Goal: Information Seeking & Learning: Learn about a topic

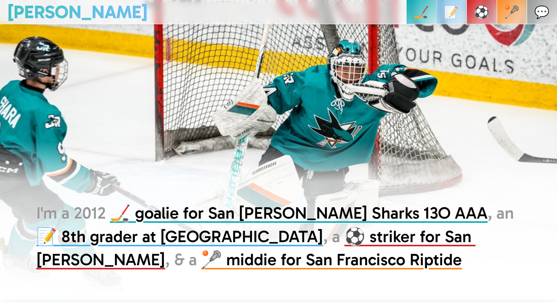
click at [459, 11] on p "📝" at bounding box center [451, 12] width 15 height 24
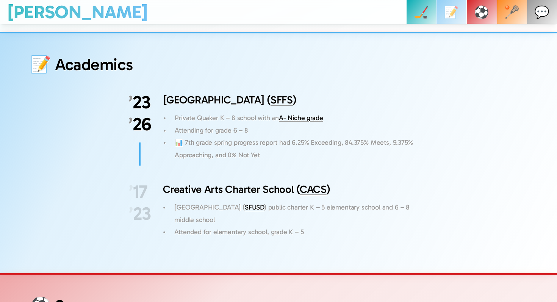
scroll to position [1516, 0]
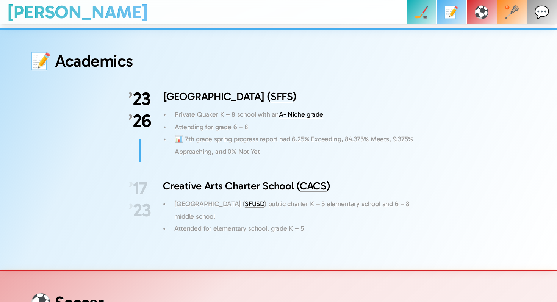
click at [299, 110] on link "A- Niche grade" at bounding box center [301, 114] width 44 height 8
click at [386, 89] on h3 "San Francisco Friends School ( SFFS )" at bounding box center [295, 96] width 265 height 15
click at [362, 121] on p "Attending for grade 6 – 8" at bounding box center [302, 127] width 254 height 12
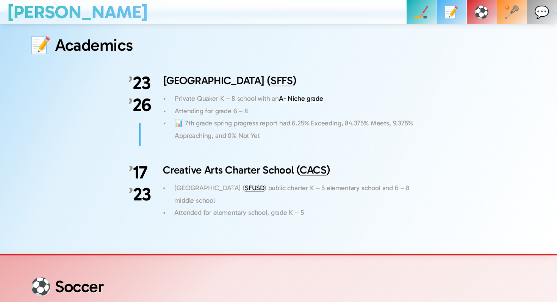
scroll to position [1532, 0]
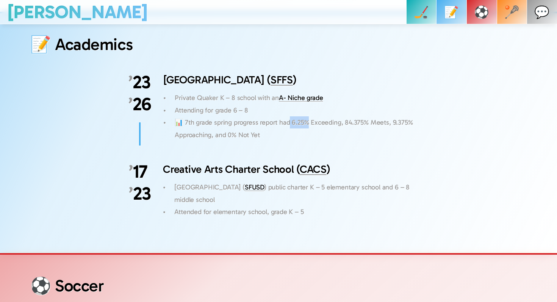
drag, startPoint x: 287, startPoint y: 110, endPoint x: 305, endPoint y: 109, distance: 18.6
click at [305, 116] on p "📊 7th grade spring progress report had 6.25% Exceeding, 84.375% Meets, 9.375% A…" at bounding box center [302, 128] width 254 height 25
copy p "6.25%"
click at [342, 116] on p "📊 7th grade spring progress report had 6.25% Exceeding, 84.375% Meets, 9.375% A…" at bounding box center [302, 128] width 254 height 25
drag, startPoint x: 342, startPoint y: 108, endPoint x: 355, endPoint y: 108, distance: 13.3
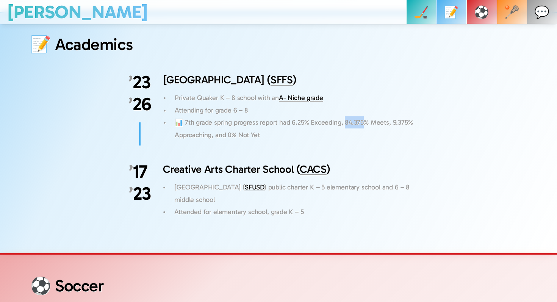
click at [355, 116] on p "📊 7th grade spring progress report had 6.25% Exceeding, 84.375% Meets, 9.375% A…" at bounding box center [302, 128] width 254 height 25
copy p "4.375%"
drag, startPoint x: 389, startPoint y: 109, endPoint x: 412, endPoint y: 108, distance: 23.1
click at [412, 116] on p "📊 7th grade spring progress report had 6.25% Exceeding, 84.375% Meets, 9.375% A…" at bounding box center [302, 128] width 254 height 25
copy p ".375% A"
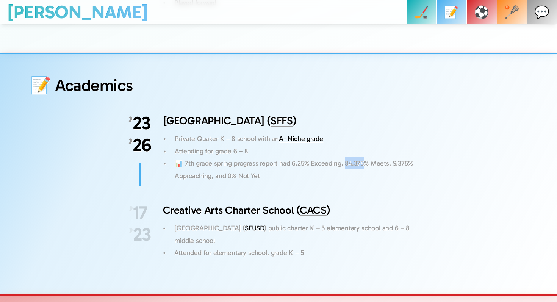
scroll to position [1492, 0]
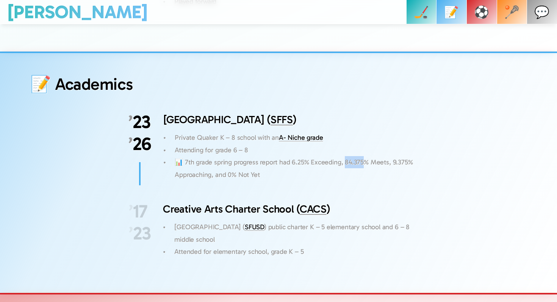
click at [459, 15] on p "📝" at bounding box center [451, 12] width 15 height 24
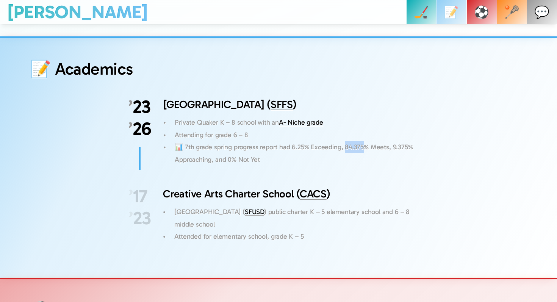
click at [480, 13] on link "⚽️" at bounding box center [482, 12] width 30 height 24
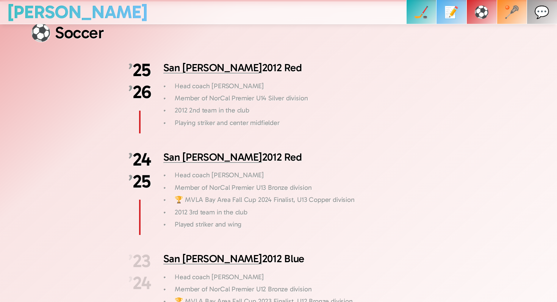
scroll to position [1786, 0]
click at [489, 15] on p "⚽️" at bounding box center [481, 12] width 15 height 24
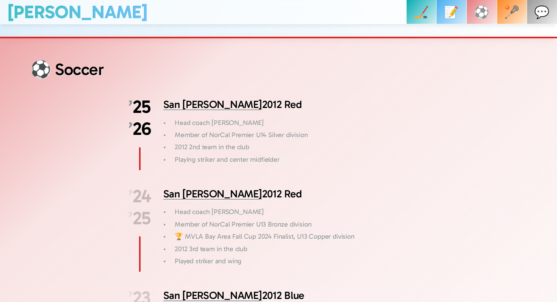
click at [514, 15] on p "🥍" at bounding box center [512, 12] width 15 height 24
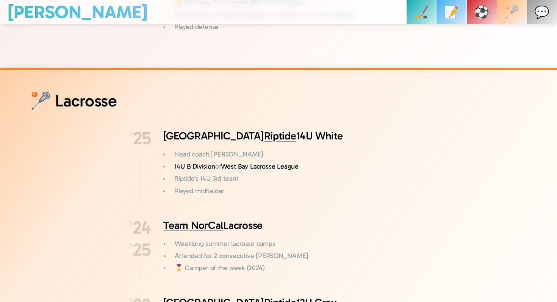
scroll to position [2307, 0]
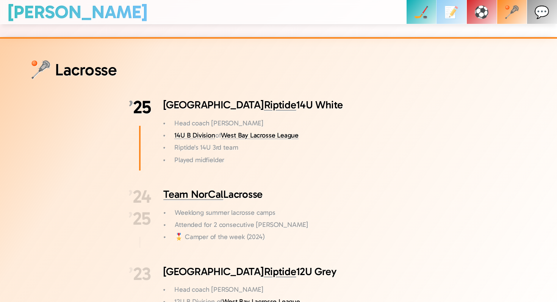
click at [429, 6] on p "🏒" at bounding box center [421, 12] width 15 height 24
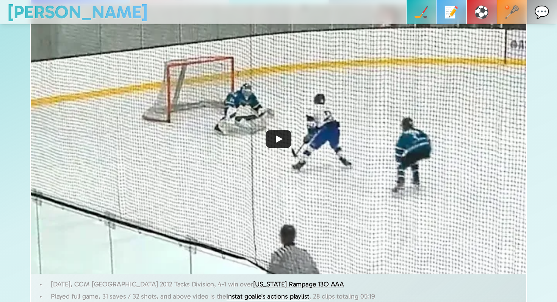
scroll to position [388, 0]
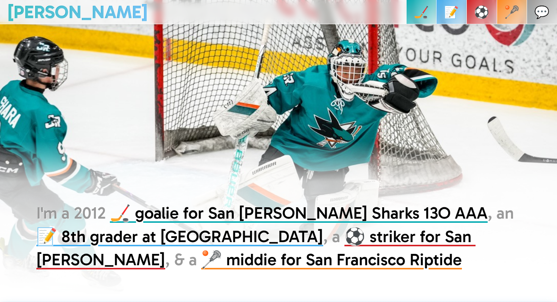
scroll to position [0, 0]
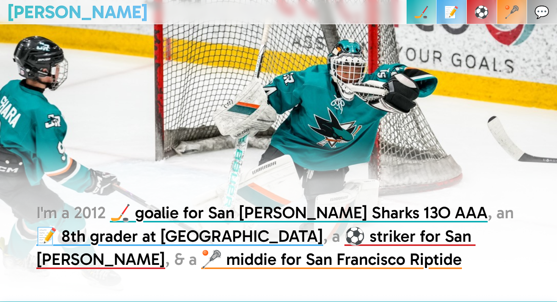
click at [459, 8] on p "📝" at bounding box center [451, 12] width 15 height 24
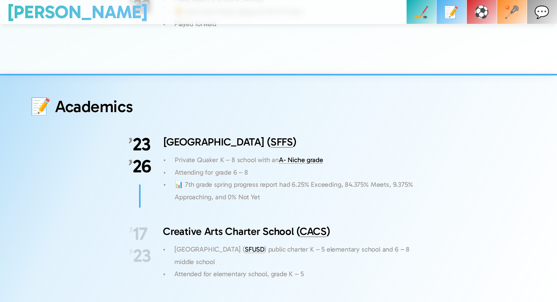
scroll to position [1471, 0]
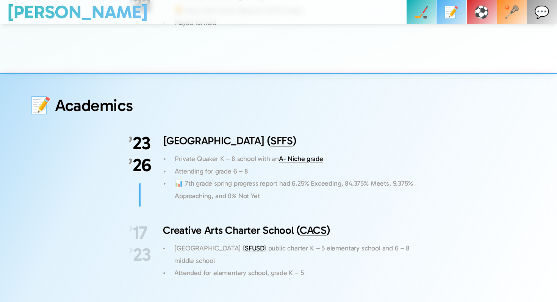
drag, startPoint x: 227, startPoint y: 182, endPoint x: 235, endPoint y: 182, distance: 8.0
click at [235, 182] on p "📊 7th grade spring progress report had 6.25% Exceeding, 84.375% Meets, 9.375% A…" at bounding box center [302, 189] width 254 height 25
click at [235, 199] on div "📝 Academics ’ 23 ’ 26 San Francisco Friends School ( SFFS ) Private Quaker K – …" at bounding box center [278, 190] width 497 height 188
click at [541, 16] on p "💬" at bounding box center [542, 12] width 15 height 24
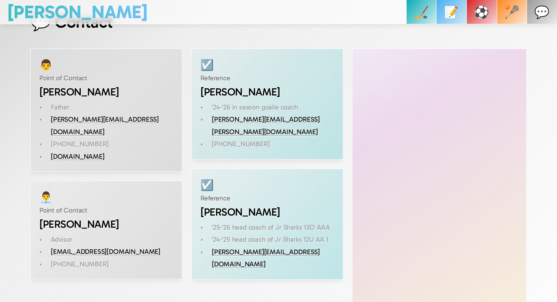
scroll to position [2685, 0]
click at [520, 15] on p "🥍" at bounding box center [512, 12] width 15 height 24
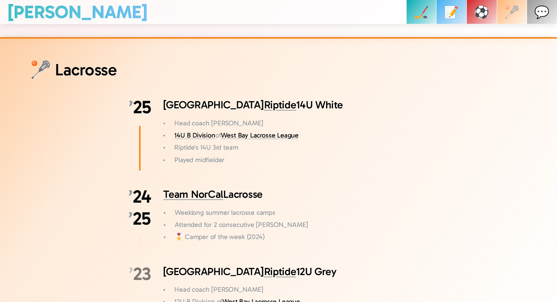
click at [489, 11] on p "⚽️" at bounding box center [481, 12] width 15 height 24
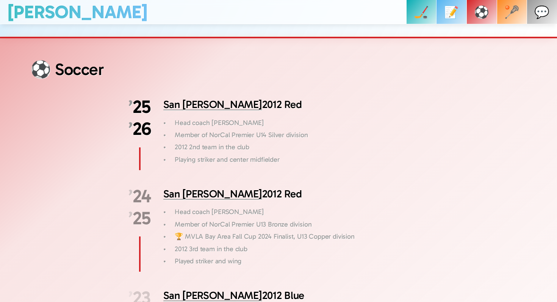
click at [429, 11] on p "🏒" at bounding box center [421, 12] width 15 height 24
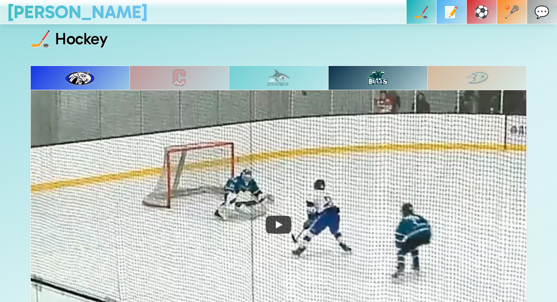
scroll to position [298, 0]
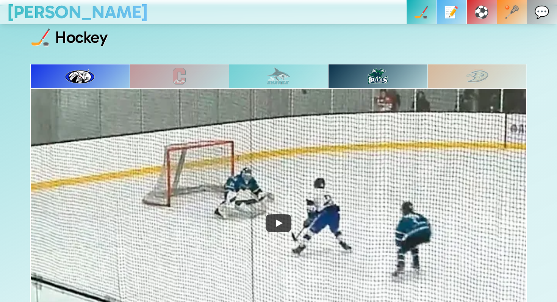
click at [374, 78] on img at bounding box center [378, 76] width 20 height 16
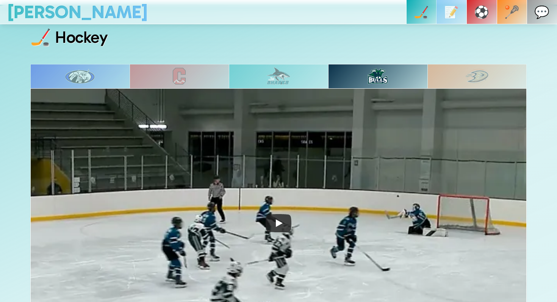
click at [278, 77] on img at bounding box center [279, 76] width 24 height 18
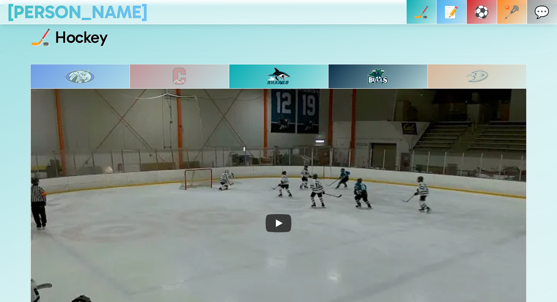
click at [190, 67] on div at bounding box center [179, 76] width 99 height 24
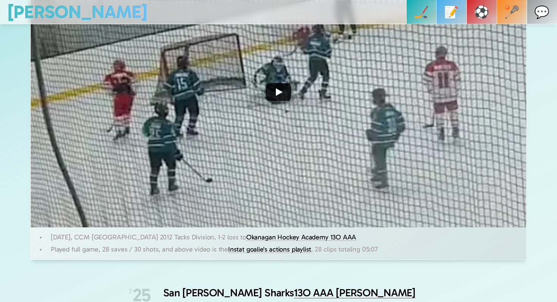
scroll to position [287, 0]
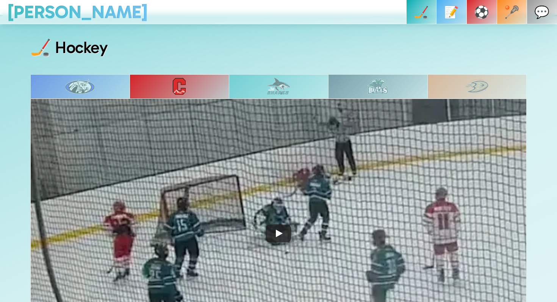
click at [99, 85] on div at bounding box center [79, 86] width 99 height 24
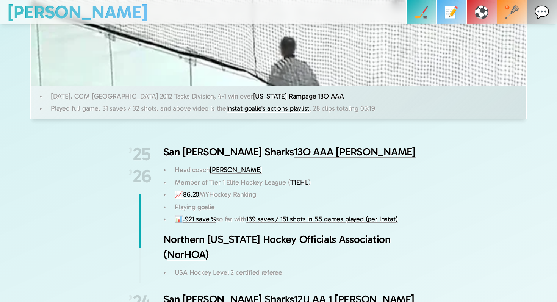
scroll to position [718, 0]
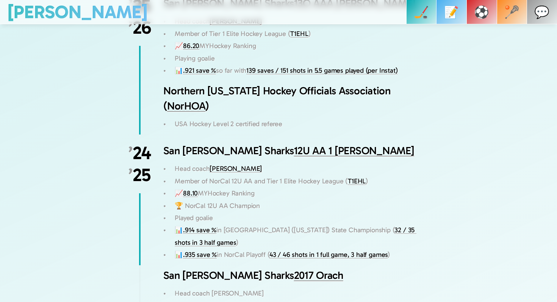
click at [190, 193] on link "88.10" at bounding box center [190, 193] width 15 height 8
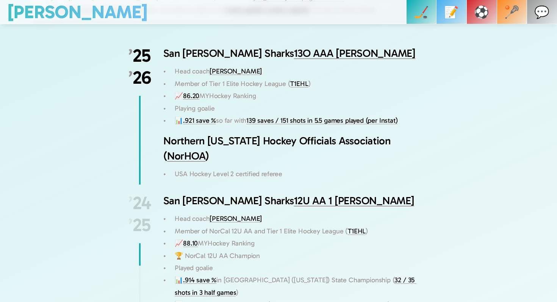
scroll to position [669, 0]
click at [187, 95] on link "86.20" at bounding box center [191, 95] width 16 height 8
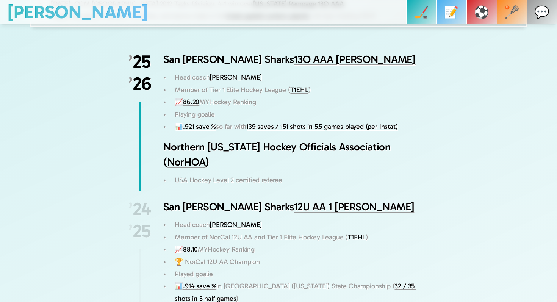
scroll to position [663, 0]
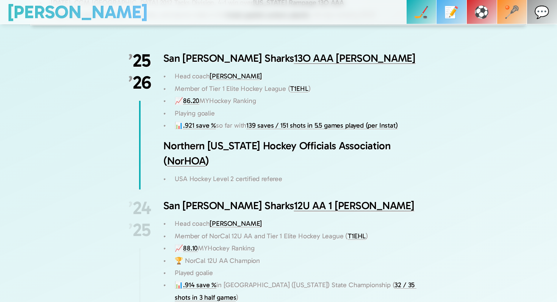
click at [459, 15] on p "📝" at bounding box center [451, 12] width 15 height 24
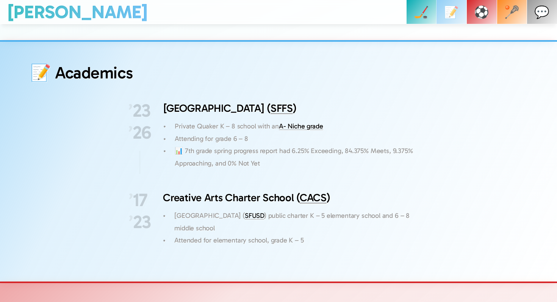
scroll to position [1508, 0]
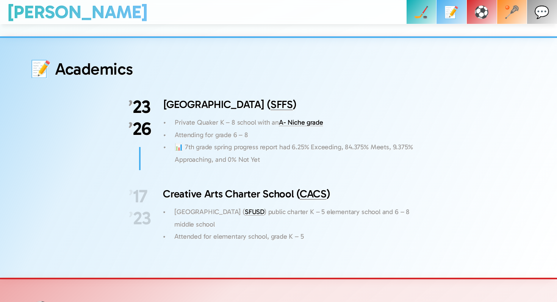
click at [297, 141] on p "📊 7th grade spring progress report had 6.25% Exceeding, 84.375% Meets, 9.375% A…" at bounding box center [302, 153] width 254 height 25
copy p ".25%"
click at [350, 141] on p "📊 7th grade spring progress report had 6.25% Exceeding, 84.375% Meets, 9.375% A…" at bounding box center [302, 153] width 254 height 25
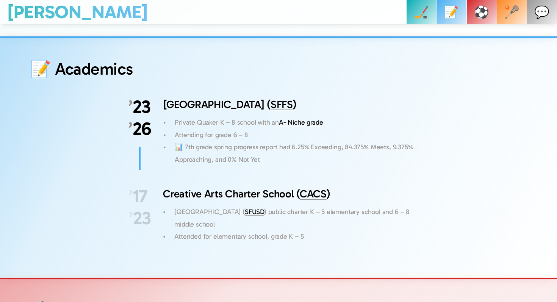
copy p "4.375%"
click at [393, 141] on p "📊 7th grade spring progress report had 6.25% Exceeding, 84.375% Meets, 9.375% A…" at bounding box center [302, 153] width 254 height 25
copy p ".375%"
